Goal: Find specific page/section: Find specific page/section

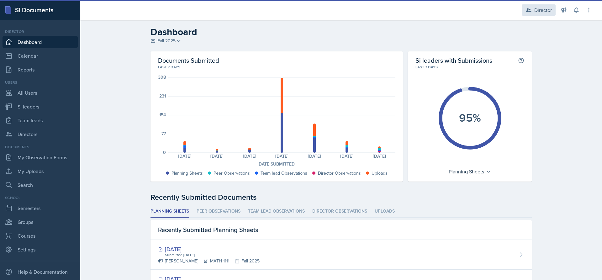
click at [539, 10] on div "Director" at bounding box center [543, 10] width 18 height 8
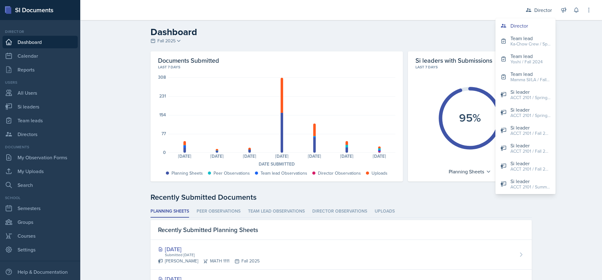
click at [470, 32] on h2 "Dashboard" at bounding box center [340, 31] width 381 height 11
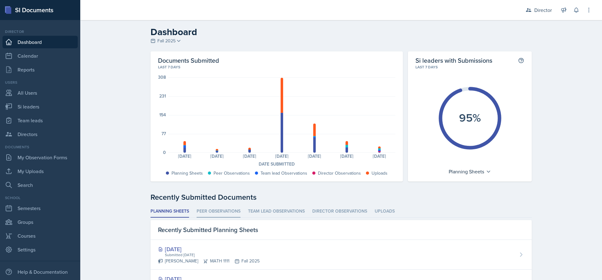
click at [231, 212] on li "Peer Observations" at bounding box center [219, 211] width 44 height 12
click at [269, 213] on li "Team lead Observations" at bounding box center [276, 211] width 57 height 12
click at [220, 212] on li "Peer Observations" at bounding box center [219, 211] width 44 height 12
click at [174, 210] on li "Planning Sheets" at bounding box center [169, 211] width 39 height 12
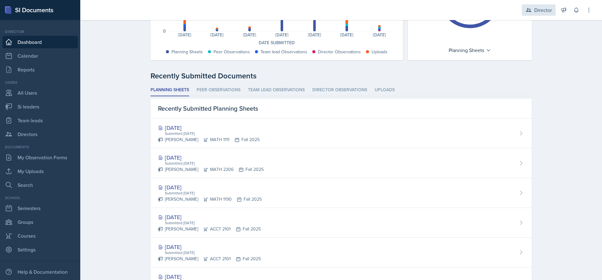
scroll to position [116, 0]
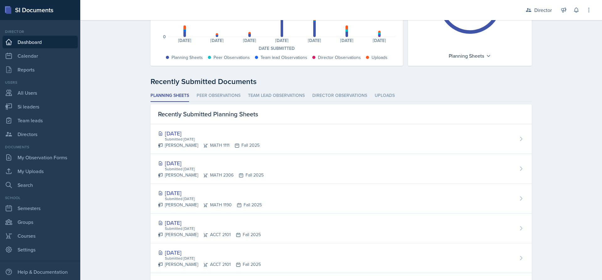
click at [542, 4] on div "Director Director Team lead Ka-Chow Crew / Spring 2025 Team lead Yoshi / Fall 2…" at bounding box center [554, 10] width 75 height 20
click at [541, 11] on div "Director" at bounding box center [543, 10] width 18 height 8
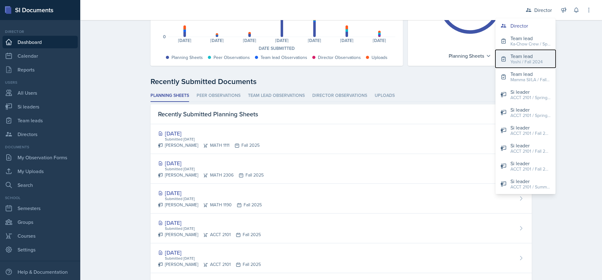
click at [525, 58] on div "Team lead" at bounding box center [526, 56] width 32 height 8
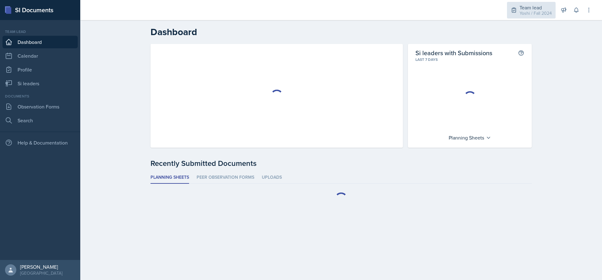
click at [548, 13] on div "Yoshi / Fall 2024" at bounding box center [535, 13] width 32 height 7
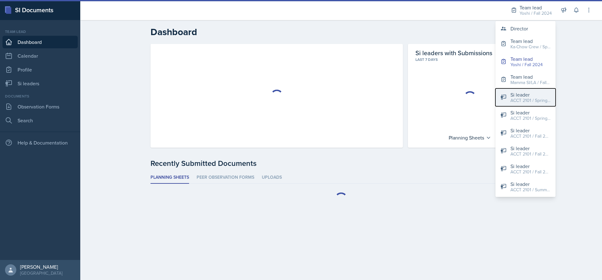
click at [535, 105] on button "Si leader ACCT 2101 / Spring 2024" at bounding box center [525, 97] width 60 height 18
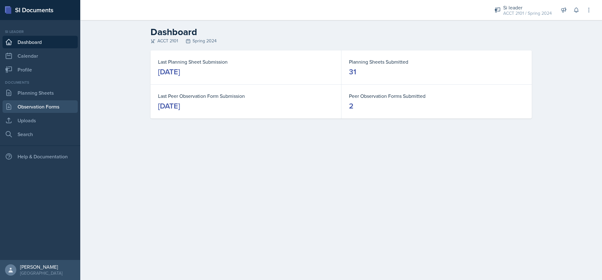
click at [55, 103] on link "Observation Forms" at bounding box center [40, 106] width 75 height 13
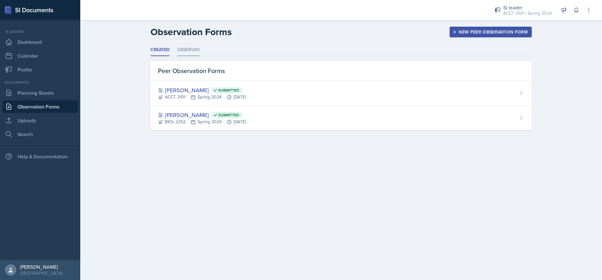
click at [182, 53] on li "Observed" at bounding box center [188, 50] width 23 height 12
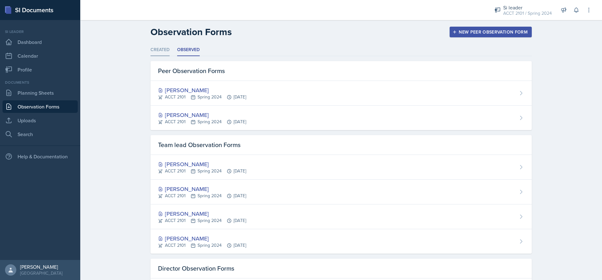
click at [162, 49] on li "Created" at bounding box center [159, 50] width 19 height 12
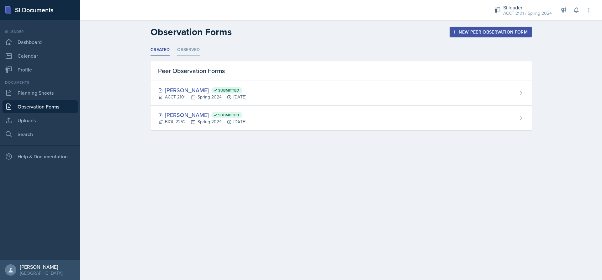
click at [195, 50] on li "Observed" at bounding box center [188, 50] width 23 height 12
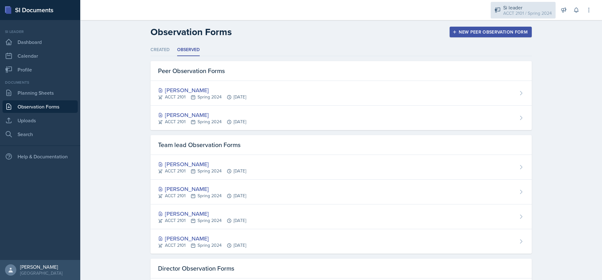
click at [507, 14] on div "ACCT 2101 / Spring 2024" at bounding box center [527, 13] width 49 height 7
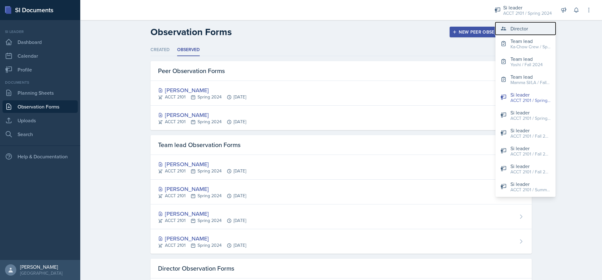
click at [523, 32] on div "Director" at bounding box center [519, 29] width 18 height 8
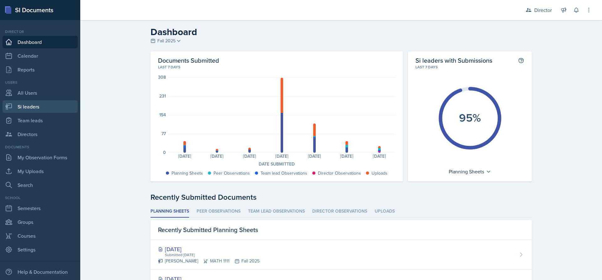
click at [33, 112] on link "Si leaders" at bounding box center [40, 106] width 75 height 13
select select "2bed604d-1099-4043-b1bc-2365e8740244"
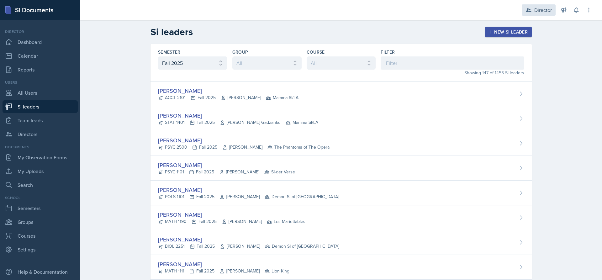
click at [542, 8] on div "Director" at bounding box center [543, 10] width 18 height 8
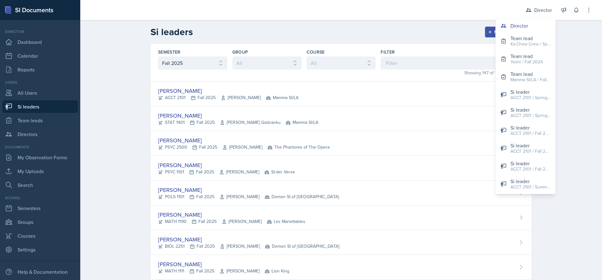
click at [429, 26] on header "Si leaders New Si leader" at bounding box center [341, 32] width 522 height 24
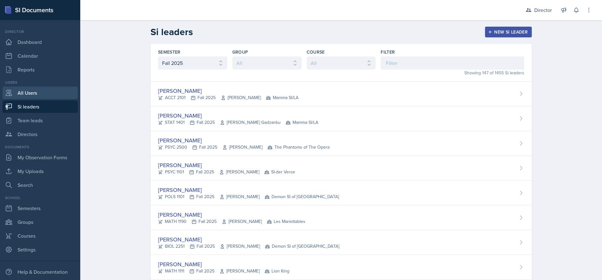
click at [31, 96] on link "All Users" at bounding box center [40, 93] width 75 height 13
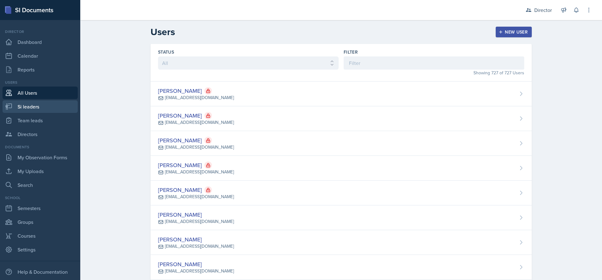
click at [43, 101] on link "Si leaders" at bounding box center [40, 106] width 75 height 13
select select "2bed604d-1099-4043-b1bc-2365e8740244"
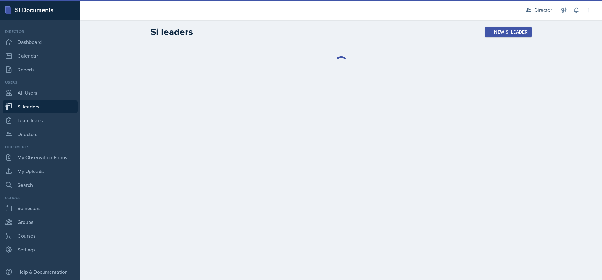
select select "2bed604d-1099-4043-b1bc-2365e8740244"
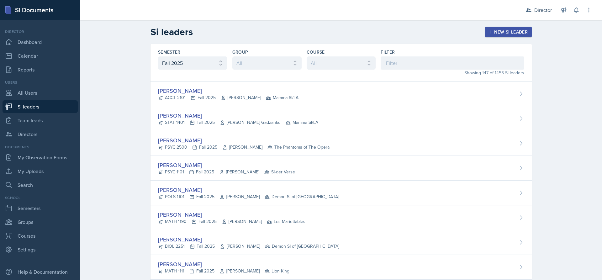
click at [39, 104] on link "Si leaders" at bounding box center [40, 106] width 75 height 13
click at [538, 12] on div "Director" at bounding box center [543, 10] width 18 height 8
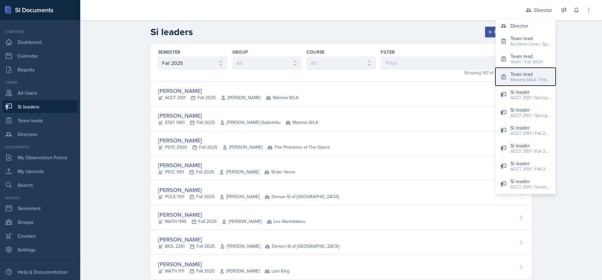
click at [530, 77] on div "Mamma SI/LA / Fall 2025" at bounding box center [530, 79] width 40 height 7
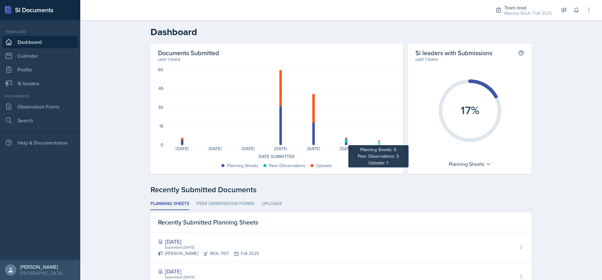
click at [378, 144] on div at bounding box center [379, 143] width 3 height 4
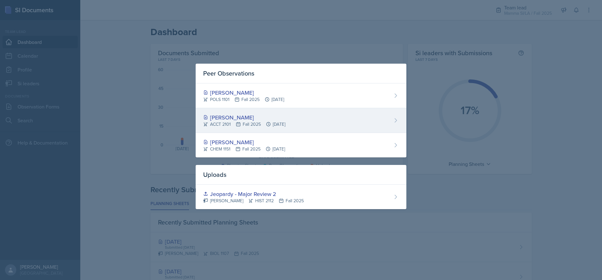
click at [308, 117] on div "Becca Adams ACCT 2101 Fall 2025 Oct 8th, 2025" at bounding box center [301, 120] width 211 height 25
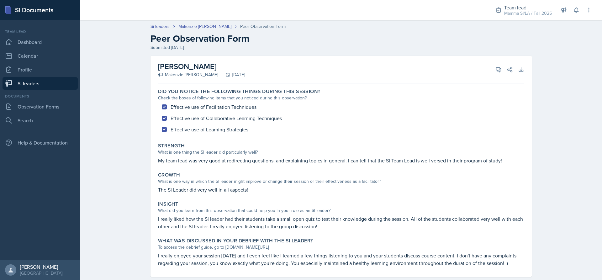
click at [26, 80] on link "Si leaders" at bounding box center [40, 83] width 75 height 13
